Goal: Navigation & Orientation: Find specific page/section

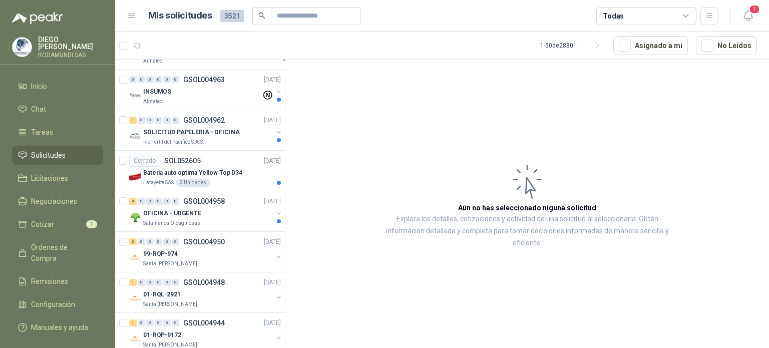
scroll to position [170, 0]
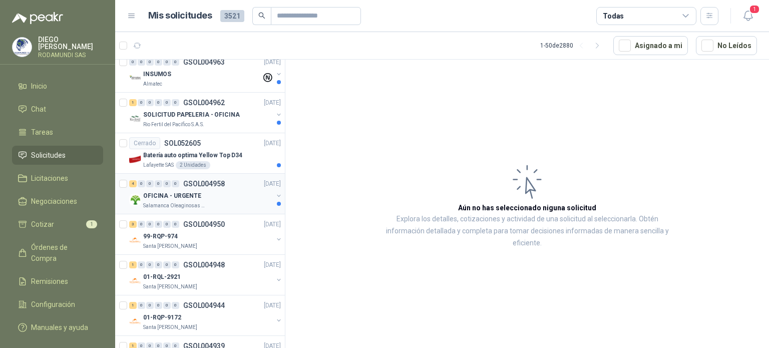
click at [238, 193] on div "OFICINA - URGENTE" at bounding box center [208, 196] width 130 height 12
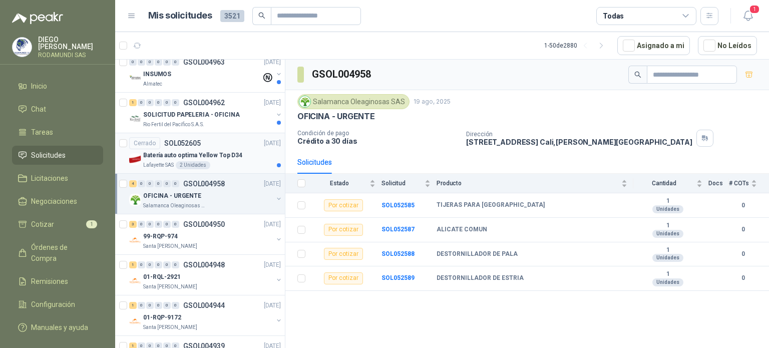
click at [233, 158] on p "Batería auto optima Yellow Top D34" at bounding box center [192, 156] width 99 height 10
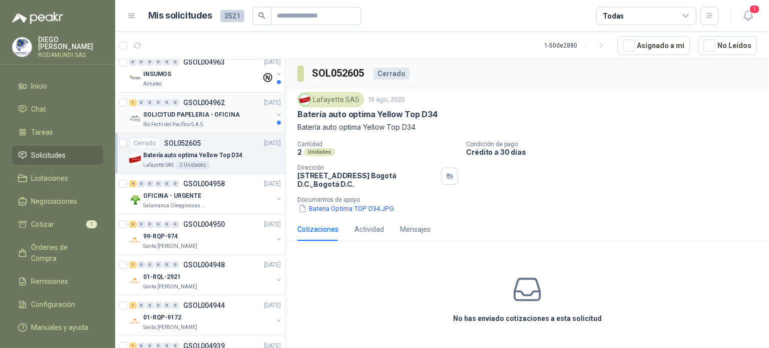
click at [228, 115] on p "SOLICITUD PAPELERIA - OFICINA" at bounding box center [191, 115] width 97 height 10
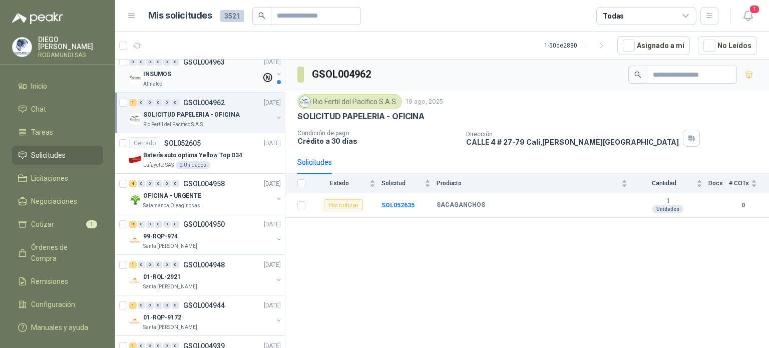
click at [223, 72] on div "INSUMOS" at bounding box center [202, 74] width 118 height 12
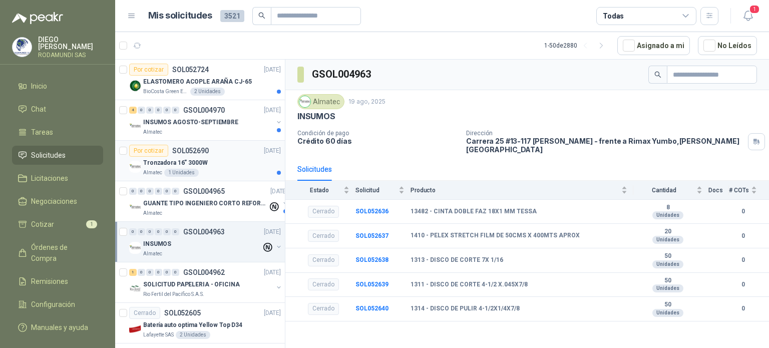
click at [220, 176] on div "Almatec 1 Unidades" at bounding box center [212, 173] width 138 height 8
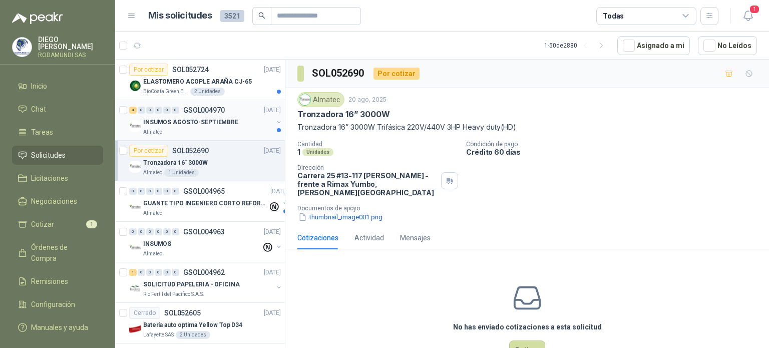
click at [237, 121] on div "INSUMOS AGOSTO-SEPTIEMBRE" at bounding box center [208, 122] width 130 height 12
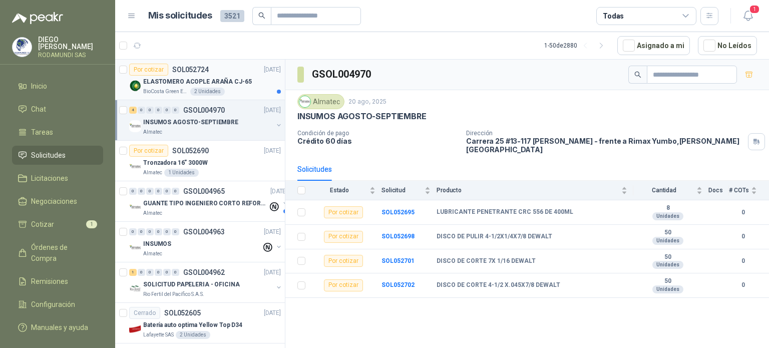
click at [238, 88] on div "BioCosta Green Energy S.A.S 2 Unidades" at bounding box center [212, 92] width 138 height 8
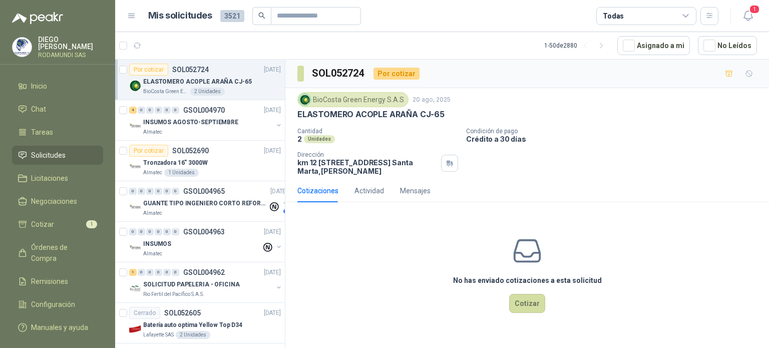
click at [66, 154] on li "Solicitudes" at bounding box center [57, 155] width 79 height 11
